Goal: Information Seeking & Learning: Learn about a topic

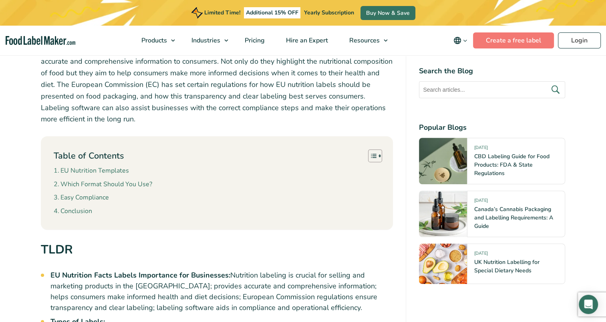
scroll to position [240, 0]
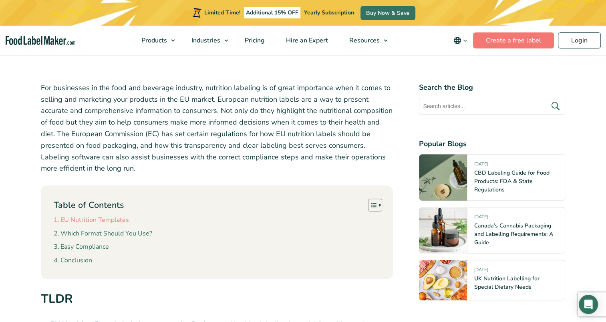
click at [116, 220] on link "EU Nutrition Templates" at bounding box center [91, 220] width 75 height 10
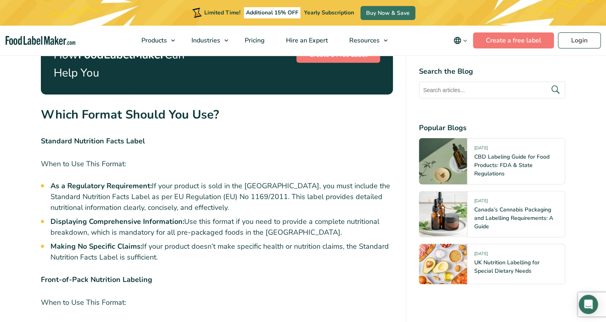
scroll to position [1900, 0]
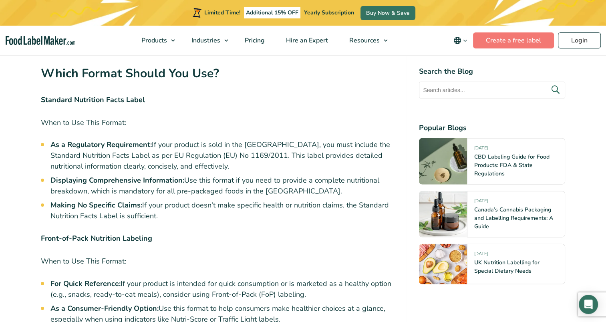
click at [162, 139] on li "As a Regulatory Requirement: If your product is sold in the EU, you must includ…" at bounding box center [221, 155] width 343 height 32
click at [210, 139] on li "As a Regulatory Requirement: If your product is sold in the EU, you must includ…" at bounding box center [221, 155] width 343 height 32
click at [236, 141] on li "As a Regulatory Requirement: If your product is sold in the EU, you must includ…" at bounding box center [221, 155] width 343 height 32
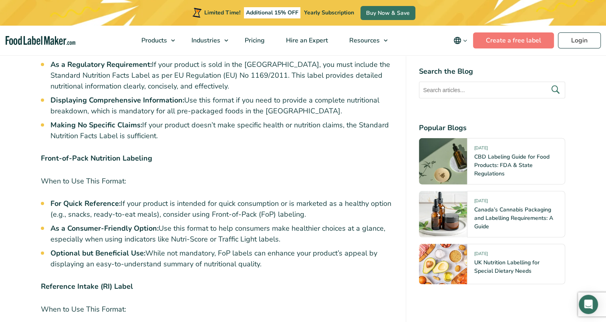
click at [86, 175] on p "When to Use This Format:" at bounding box center [217, 181] width 352 height 12
click at [75, 199] on strong "For Quick Reference:" at bounding box center [85, 204] width 70 height 10
click at [121, 198] on li "For Quick Reference: If your product is intended for quick consumption or is ma…" at bounding box center [221, 209] width 343 height 22
click at [144, 198] on li "For Quick Reference: If your product is intended for quick consumption or is ma…" at bounding box center [221, 209] width 343 height 22
click at [176, 198] on li "For Quick Reference: If your product is intended for quick consumption or is ma…" at bounding box center [221, 209] width 343 height 22
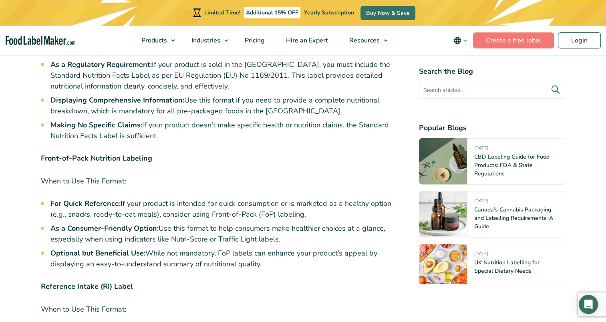
click at [113, 223] on strong "As a Consumer-Friendly Option:" at bounding box center [104, 228] width 108 height 10
click at [151, 223] on strong "As a Consumer-Friendly Option:" at bounding box center [104, 228] width 108 height 10
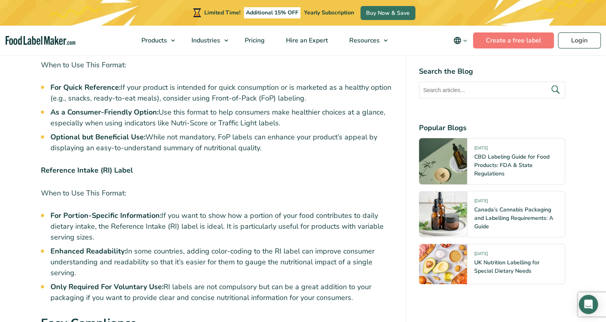
scroll to position [2101, 0]
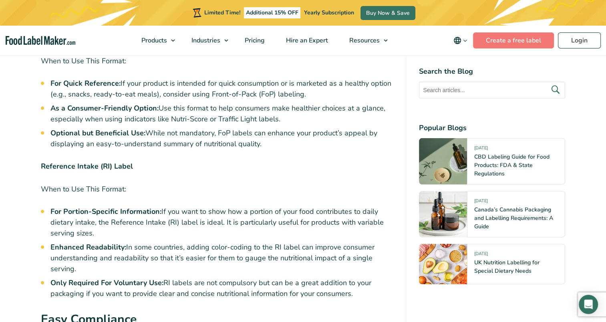
click at [82, 161] on strong "Reference Intake (RI) Label" at bounding box center [87, 166] width 92 height 10
click at [95, 183] on p "When to Use This Format:" at bounding box center [217, 189] width 352 height 12
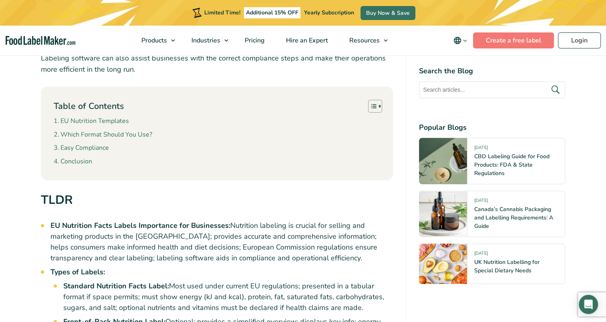
scroll to position [419, 0]
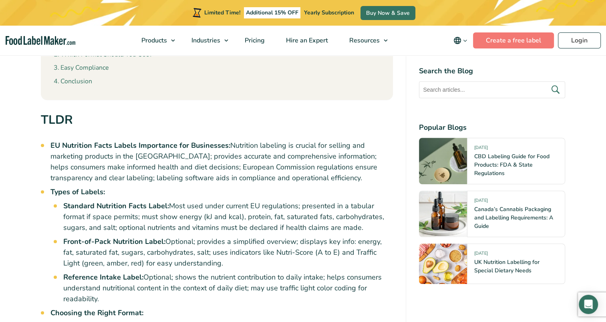
click at [258, 155] on li "EU Nutrition Facts Labels Importance for Businesses: Nutrition labeling is cruc…" at bounding box center [221, 161] width 343 height 43
click at [101, 201] on strong "Standard Nutrition Facts Label:" at bounding box center [116, 206] width 106 height 10
drag, startPoint x: 81, startPoint y: 205, endPoint x: 155, endPoint y: 206, distance: 74.5
click at [155, 206] on strong "Standard Nutrition Facts Label:" at bounding box center [116, 206] width 106 height 10
drag, startPoint x: 155, startPoint y: 206, endPoint x: 220, endPoint y: 235, distance: 70.6
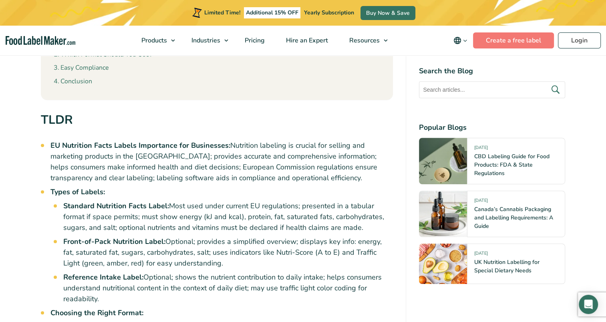
click at [220, 235] on ul "Standard Nutrition Facts Label: Most used under current EU regulations; present…" at bounding box center [228, 253] width 330 height 104
drag, startPoint x: 64, startPoint y: 204, endPoint x: 166, endPoint y: 204, distance: 101.7
click at [166, 204] on strong "Standard Nutrition Facts Label:" at bounding box center [116, 206] width 106 height 10
drag, startPoint x: 166, startPoint y: 204, endPoint x: 135, endPoint y: 206, distance: 31.7
copy strong "Standard Nutrition Facts Label"
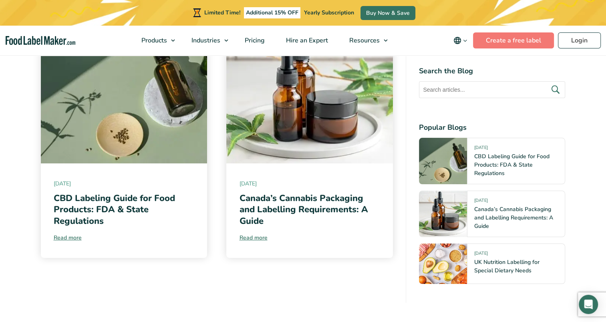
scroll to position [3502, 0]
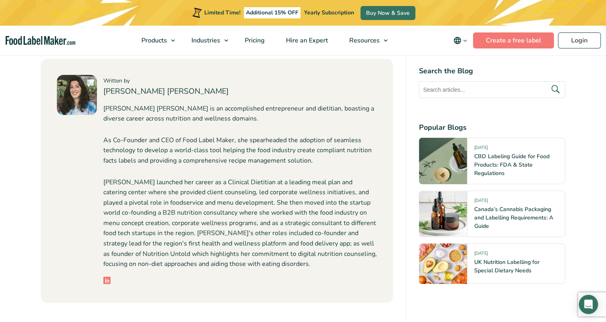
scroll to position [2523, 0]
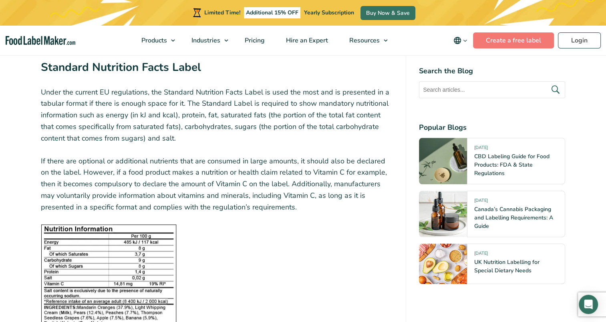
scroll to position [801, 0]
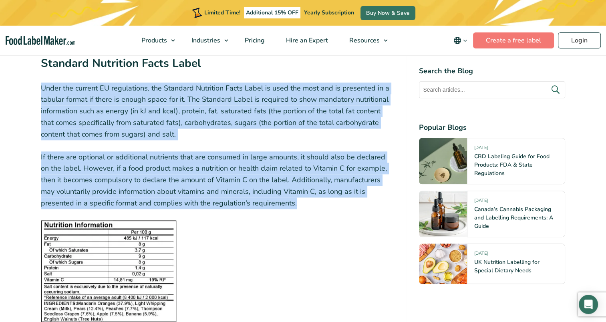
drag, startPoint x: 41, startPoint y: 86, endPoint x: 254, endPoint y: 204, distance: 243.2
copy div "Under the current EU regulations, the Standard Nutrition Facts Label is used th…"
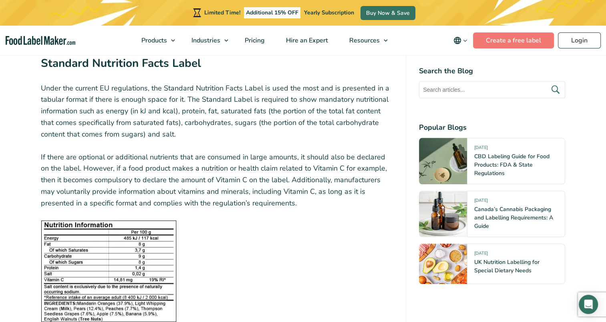
click at [308, 234] on figure at bounding box center [217, 271] width 352 height 102
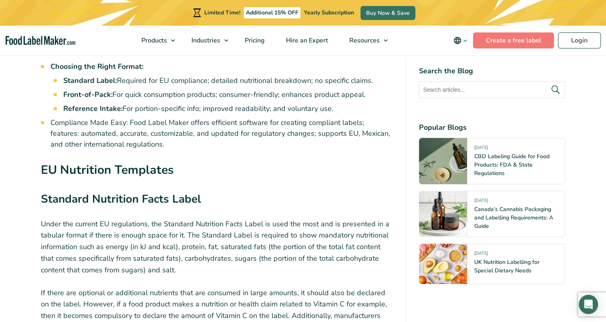
scroll to position [761, 0]
